Goal: Task Accomplishment & Management: Manage account settings

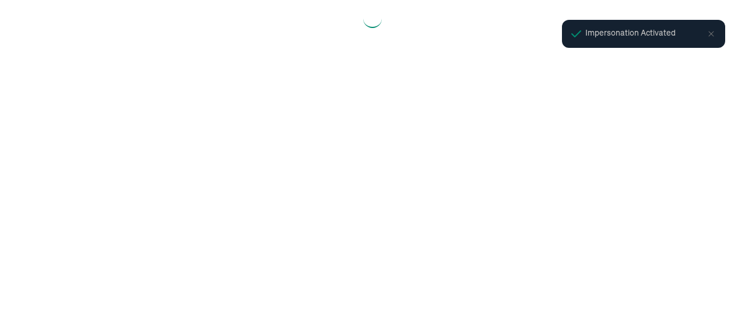
select select "2025"
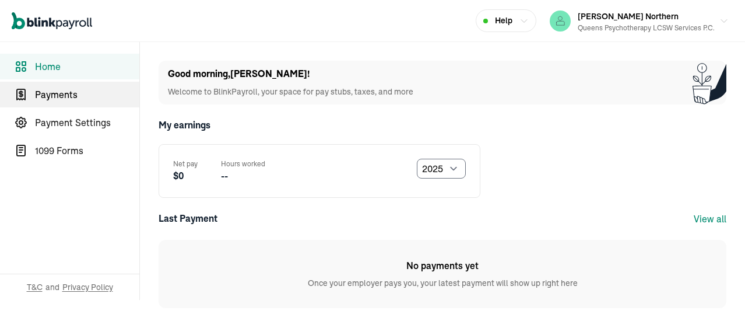
click at [49, 90] on span "Payments" at bounding box center [87, 94] width 104 height 14
select select "2025"
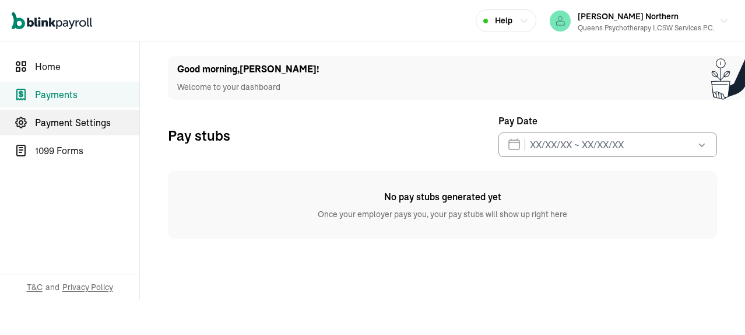
click at [71, 128] on span "Payment Settings" at bounding box center [87, 122] width 104 height 14
click at [65, 125] on span "Payment Settings" at bounding box center [87, 122] width 104 height 14
